Goal: Find contact information: Find contact information

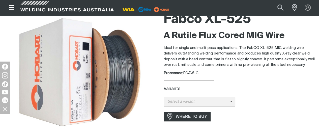
scroll to position [51, 0]
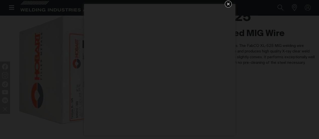
click at [229, 3] on icon "Get 5 WIA Welding Guides Free!" at bounding box center [228, 4] width 3 height 3
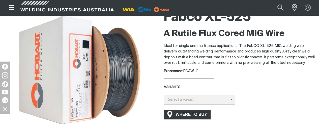
click at [188, 114] on span "WHERE TO BUY" at bounding box center [192, 115] width 38 height 8
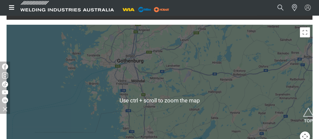
scroll to position [165, 0]
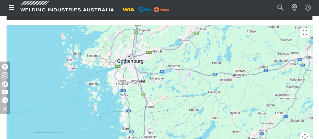
click at [306, 35] on button "Toggle fullscreen view" at bounding box center [305, 33] width 10 height 10
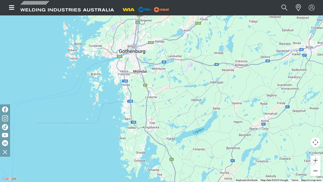
click at [316, 139] on button "Zoom out" at bounding box center [315, 171] width 10 height 10
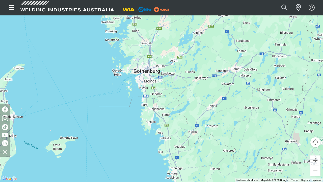
click at [316, 139] on button "Zoom out" at bounding box center [315, 171] width 10 height 10
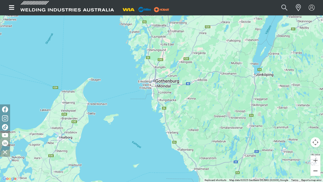
click at [316, 139] on button "Zoom out" at bounding box center [315, 171] width 10 height 10
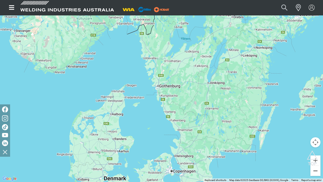
click at [316, 139] on button "Zoom out" at bounding box center [315, 171] width 10 height 10
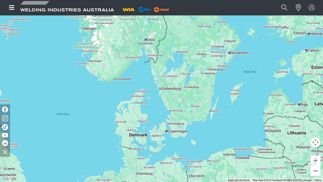
click at [313, 139] on button "Zoom out" at bounding box center [315, 171] width 10 height 10
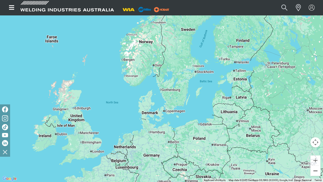
click at [313, 139] on button "Zoom out" at bounding box center [315, 171] width 10 height 10
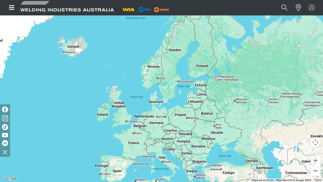
click at [313, 139] on button "Zoom out" at bounding box center [315, 171] width 10 height 10
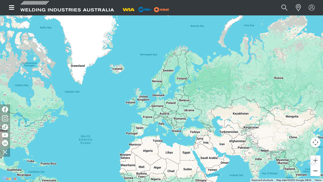
click at [313, 139] on button "Zoom out" at bounding box center [315, 171] width 10 height 10
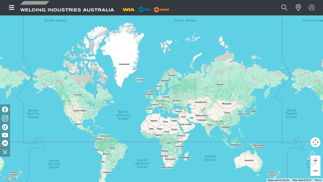
click at [313, 139] on button "Zoom out" at bounding box center [315, 171] width 10 height 10
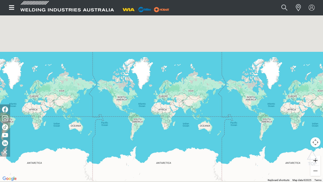
click at [315, 139] on button "Zoom in" at bounding box center [315, 160] width 10 height 10
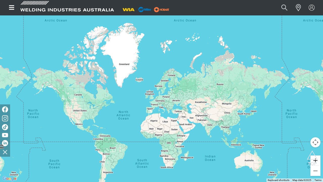
click at [315, 139] on button "Zoom in" at bounding box center [315, 160] width 10 height 10
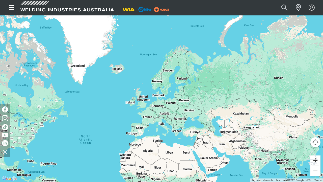
click at [315, 139] on button "Zoom in" at bounding box center [315, 160] width 10 height 10
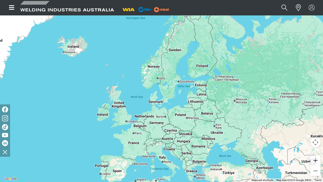
click at [315, 139] on button "Zoom in" at bounding box center [315, 160] width 10 height 10
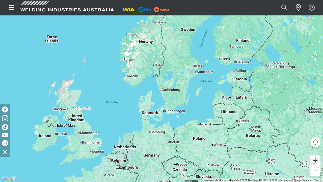
click at [315, 139] on button "Zoom in" at bounding box center [315, 160] width 10 height 10
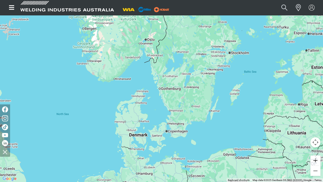
click at [314, 139] on button "Zoom in" at bounding box center [315, 160] width 10 height 10
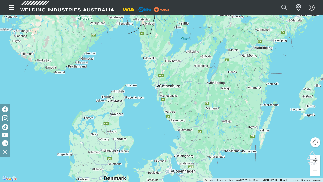
click at [316, 139] on button "Map camera controls" at bounding box center [315, 142] width 10 height 10
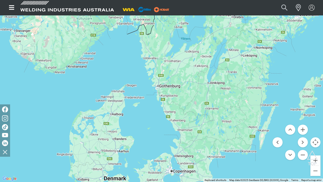
click at [316, 139] on button "Map camera controls" at bounding box center [315, 142] width 10 height 10
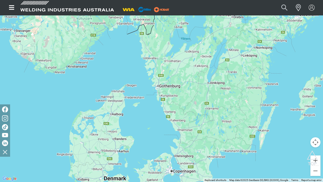
click at [315, 7] on button "Toggle fullscreen view" at bounding box center [315, 8] width 10 height 10
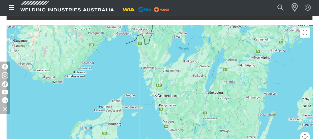
click at [298, 6] on span at bounding box center [293, 8] width 11 height 10
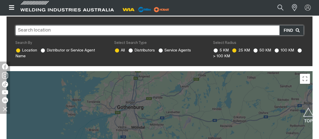
scroll to position [116, 0]
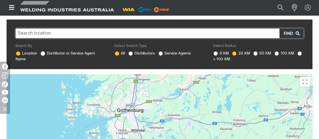
click at [43, 52] on ins at bounding box center [43, 53] width 5 height 5
click at [43, 52] on input "Distributor or Service Agent Name" at bounding box center [42, 52] width 3 height 3
radio input "true"
click at [43, 52] on ins at bounding box center [43, 53] width 5 height 5
click at [43, 52] on input "Distributor or Service Agent Name" at bounding box center [42, 52] width 3 height 3
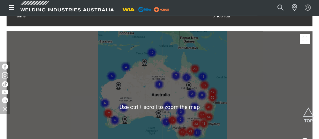
scroll to position [157, 0]
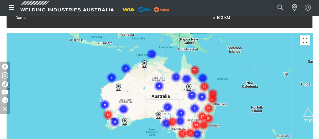
click at [306, 40] on button "Toggle fullscreen view" at bounding box center [305, 40] width 10 height 10
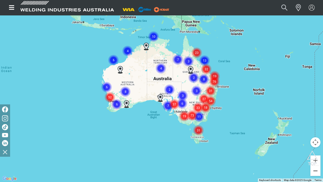
click at [316, 139] on button "Zoom out" at bounding box center [315, 171] width 10 height 10
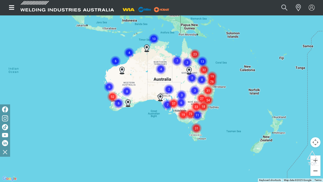
click at [316, 139] on button "Zoom out" at bounding box center [315, 171] width 10 height 10
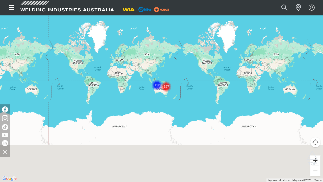
click at [314, 139] on button "Zoom in" at bounding box center [315, 160] width 10 height 10
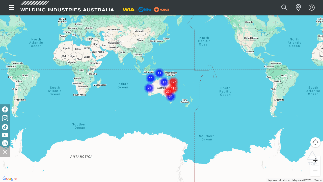
click at [314, 139] on button "Zoom in" at bounding box center [315, 160] width 10 height 10
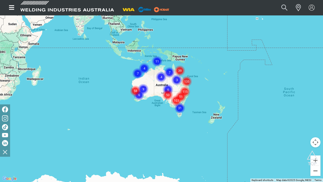
click at [314, 139] on button "Zoom out" at bounding box center [315, 171] width 10 height 10
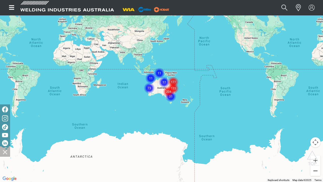
click at [314, 139] on button "Zoom out" at bounding box center [315, 171] width 10 height 10
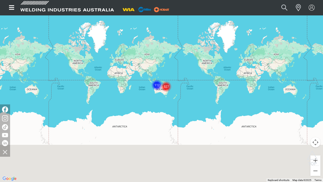
click at [316, 9] on button "Toggle fullscreen view" at bounding box center [315, 8] width 10 height 10
